Goal: Task Accomplishment & Management: Use online tool/utility

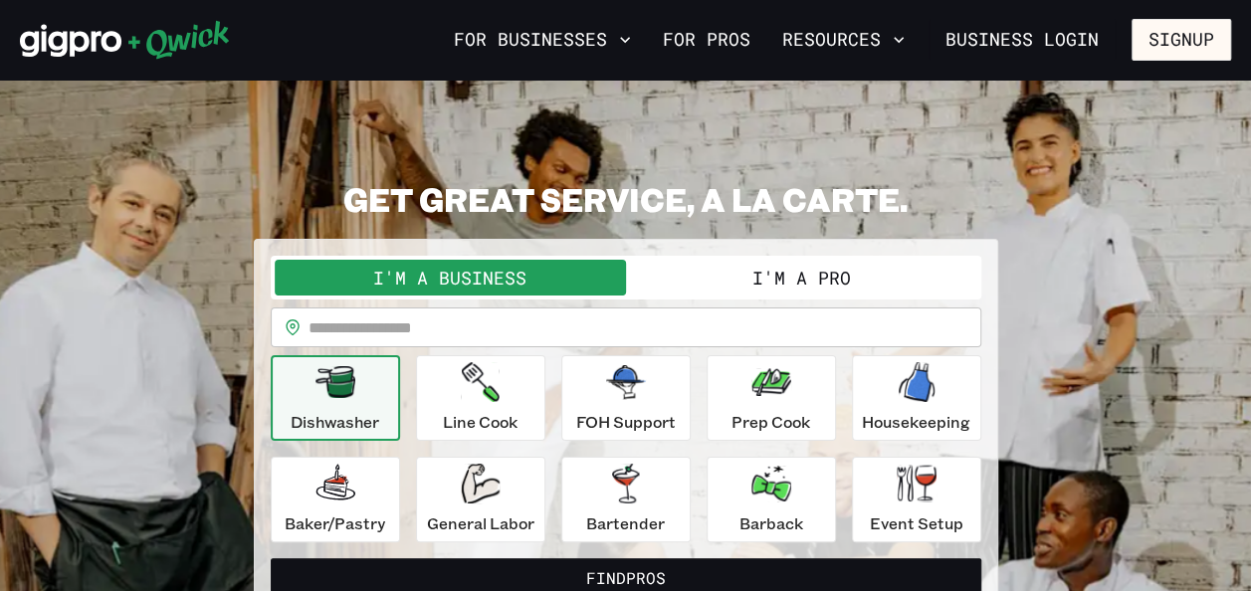
click at [829, 275] on button "I'm a Pro" at bounding box center [801, 278] width 351 height 36
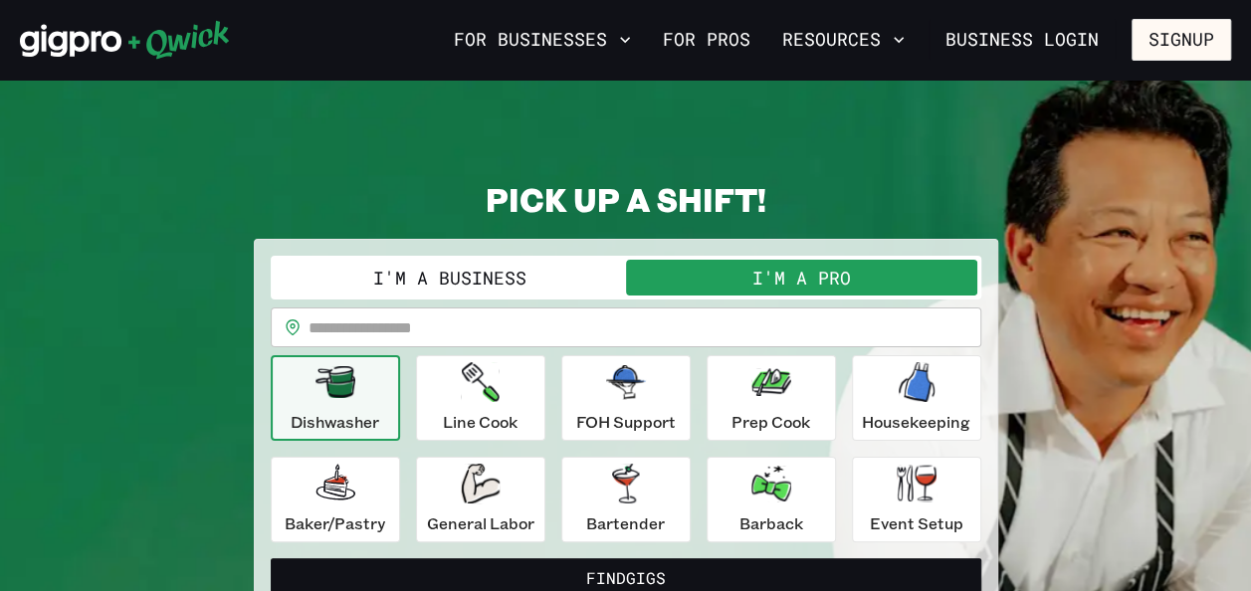
click at [829, 275] on button "I'm a Pro" at bounding box center [801, 278] width 351 height 36
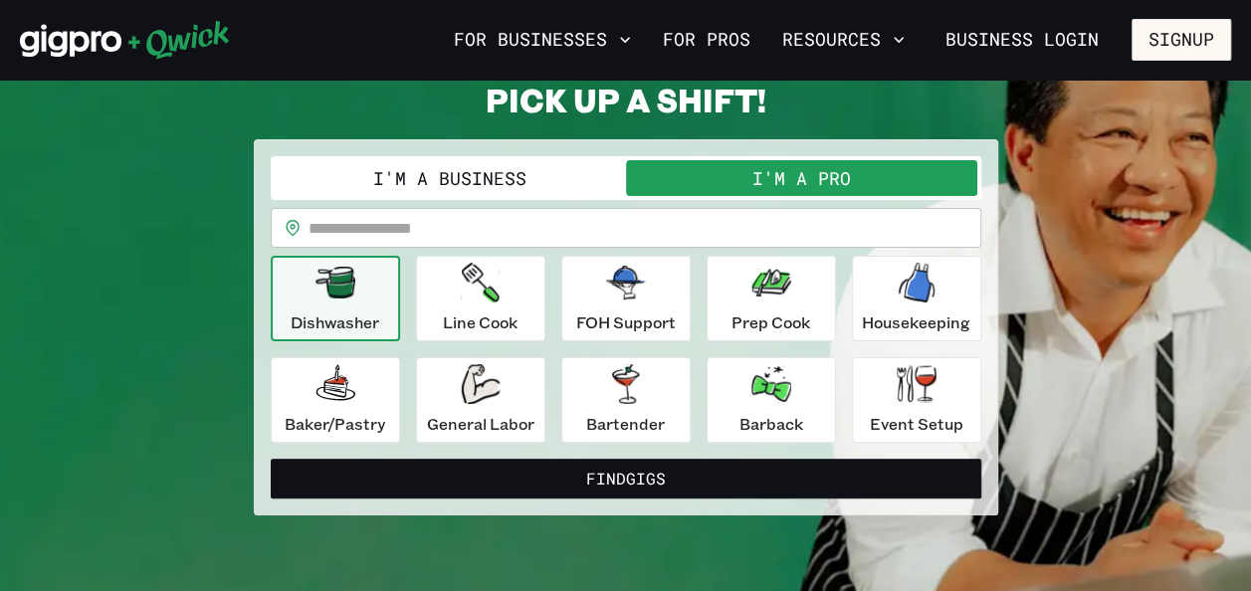
scroll to position [119, 0]
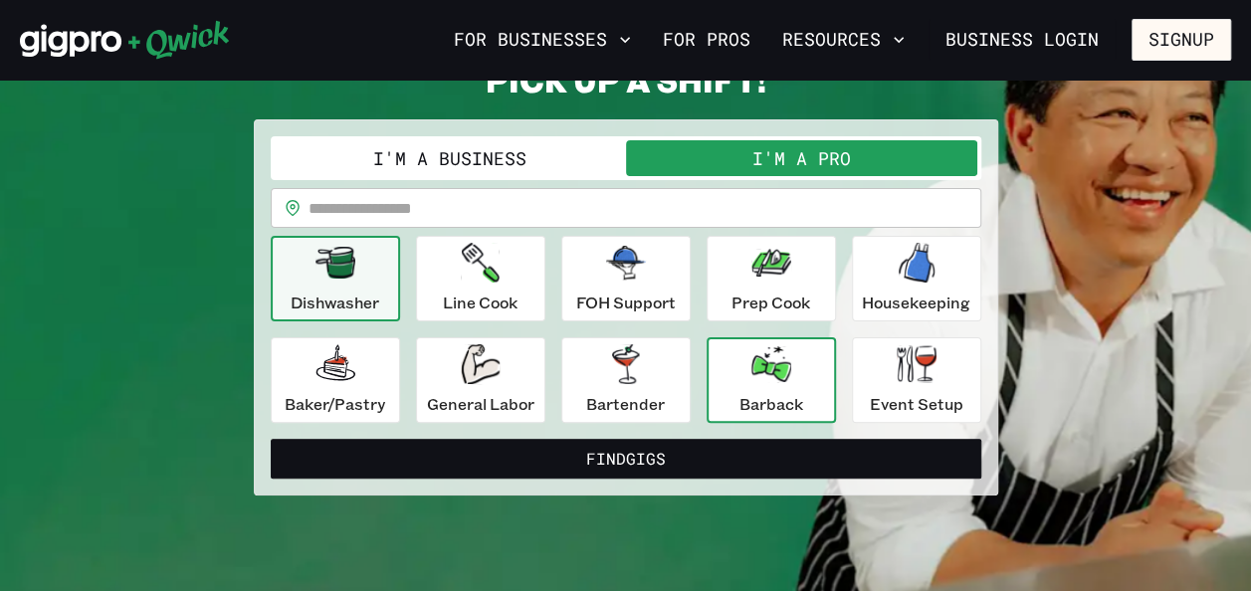
click at [780, 384] on div "Barback" at bounding box center [771, 380] width 64 height 72
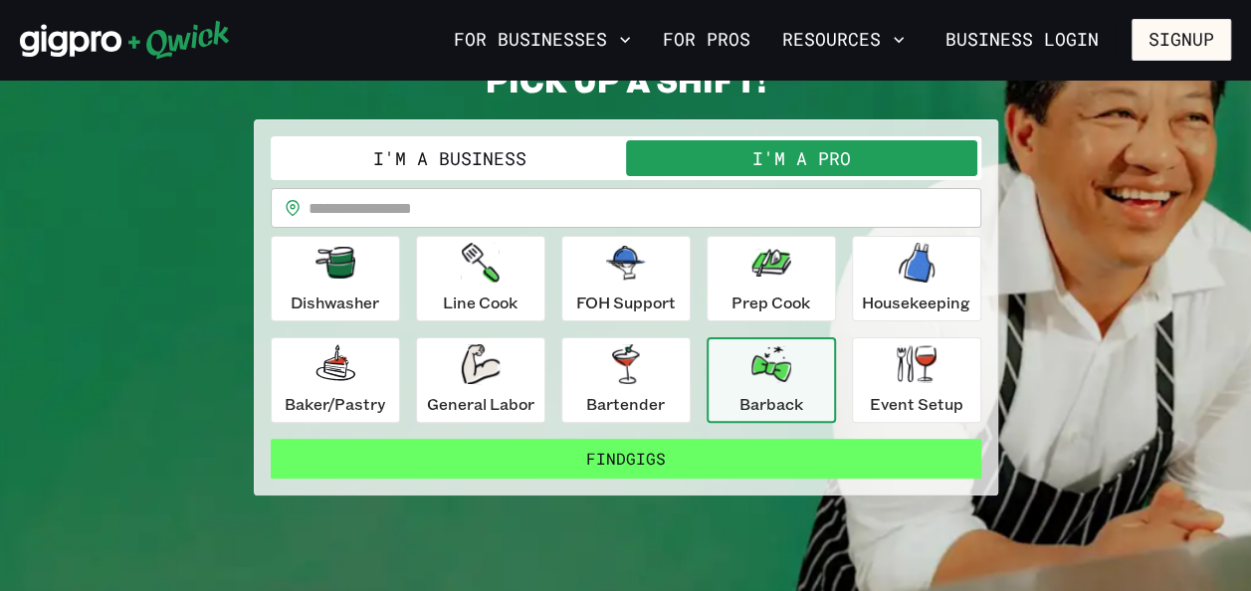
click at [658, 456] on button "Find Gigs" at bounding box center [626, 459] width 710 height 40
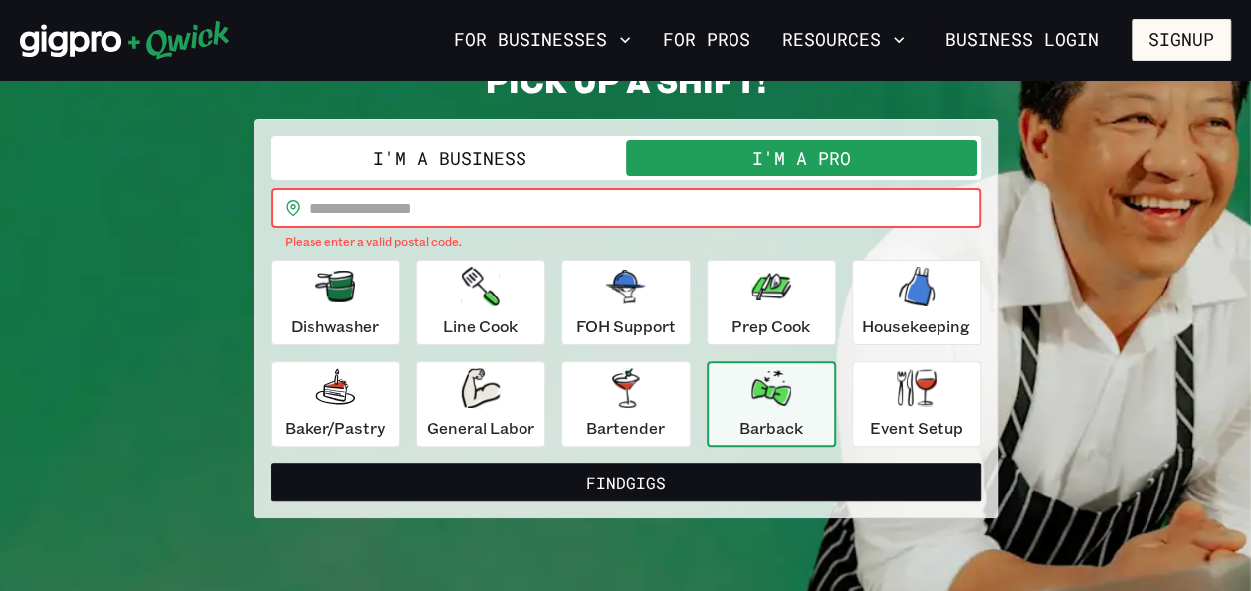
click at [713, 213] on input "text" at bounding box center [644, 208] width 673 height 40
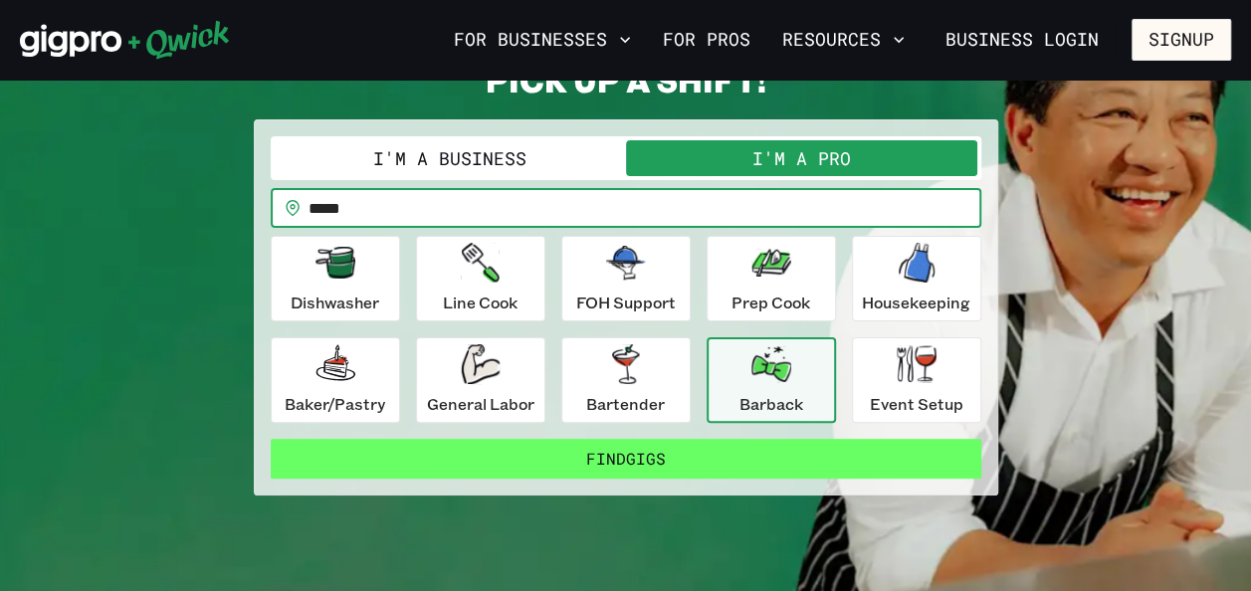
type input "*****"
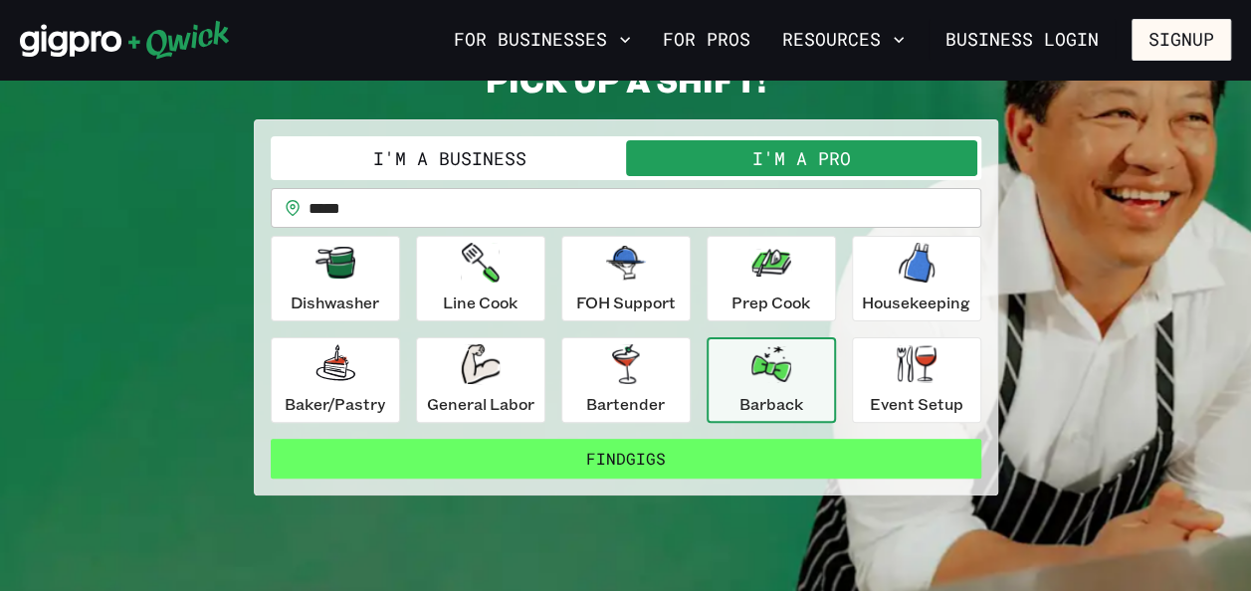
click at [687, 452] on button "Find Gigs" at bounding box center [626, 459] width 710 height 40
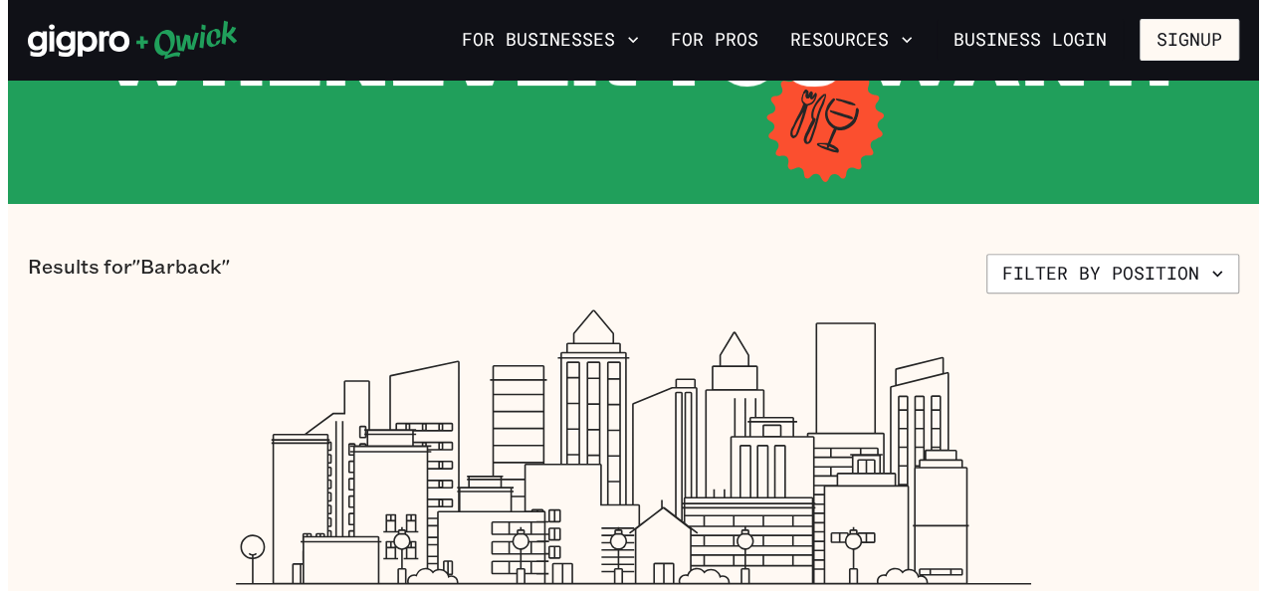
scroll to position [322, 0]
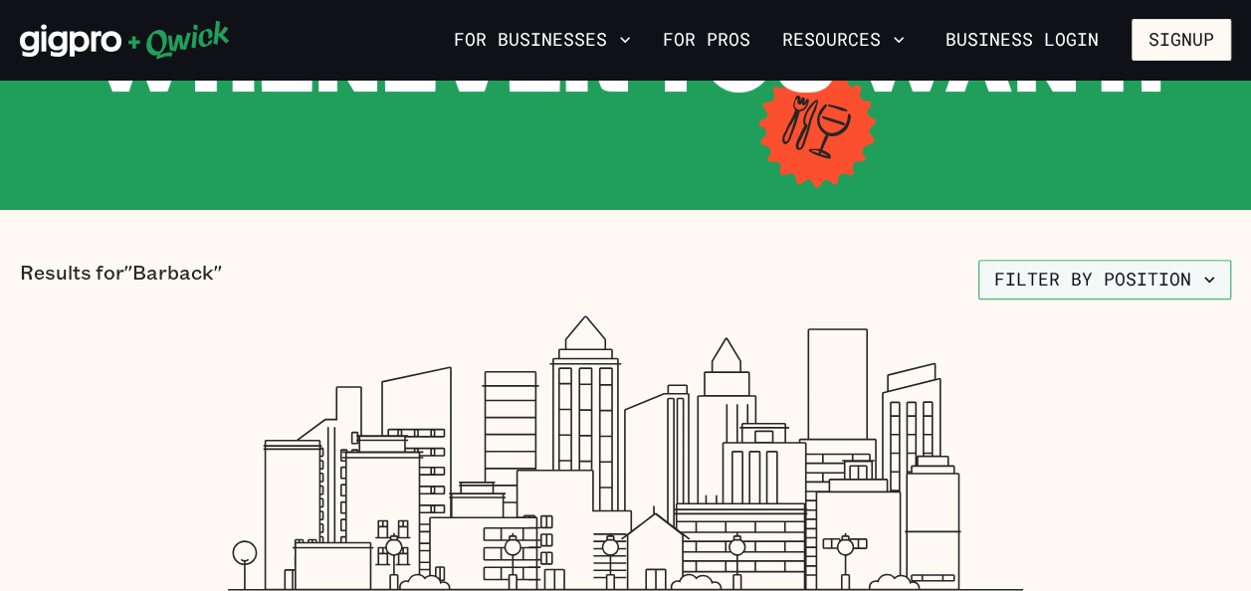
click at [1216, 273] on icon "button" at bounding box center [1209, 280] width 20 height 20
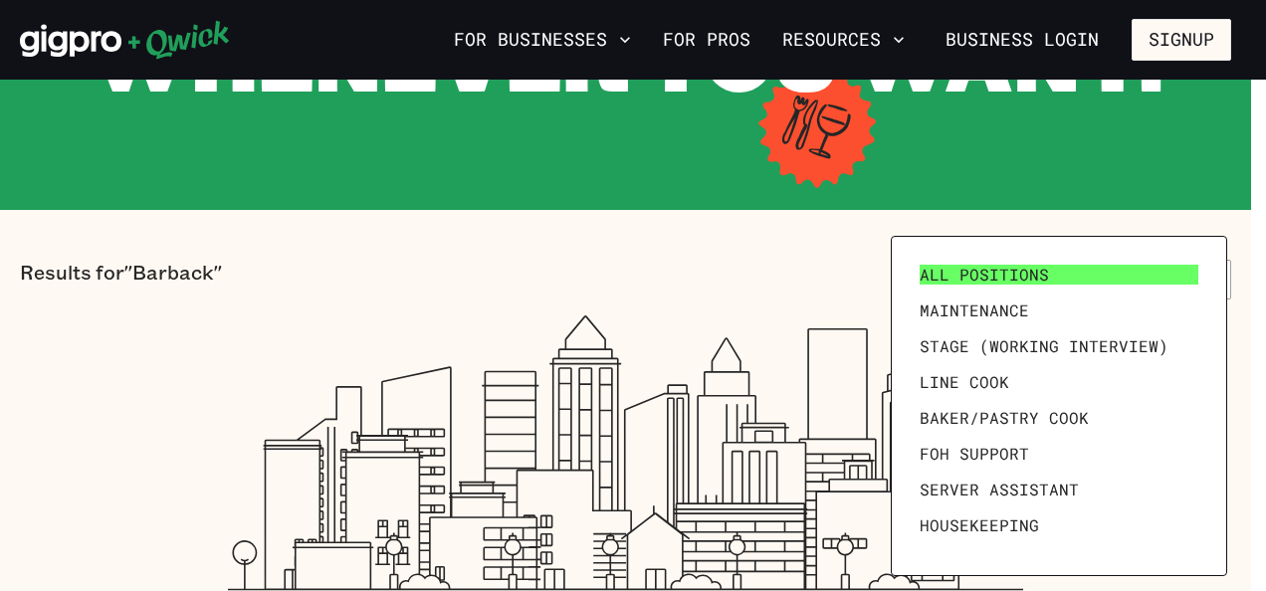
click at [1014, 287] on link "All Positions" at bounding box center [1058, 275] width 295 height 36
